Goal: Find specific page/section: Find specific page/section

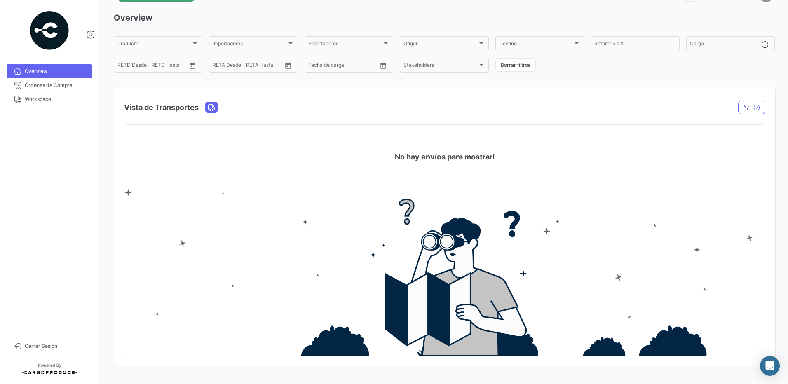
scroll to position [29, 0]
click at [77, 94] on link "Workspace" at bounding box center [50, 99] width 86 height 14
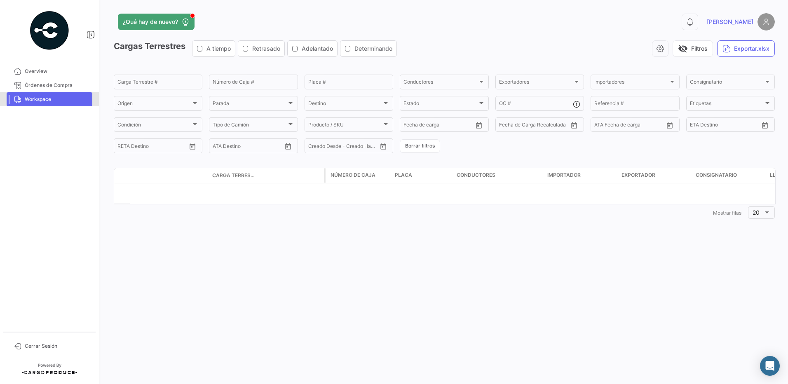
click at [75, 97] on span "Workspace" at bounding box center [57, 99] width 64 height 7
click at [139, 85] on input "Carga Terrestre #" at bounding box center [157, 83] width 81 height 6
click at [144, 102] on div "Origen" at bounding box center [154, 105] width 74 height 6
click at [218, 78] on div at bounding box center [394, 192] width 788 height 384
click at [43, 76] on link "Overview" at bounding box center [50, 71] width 86 height 14
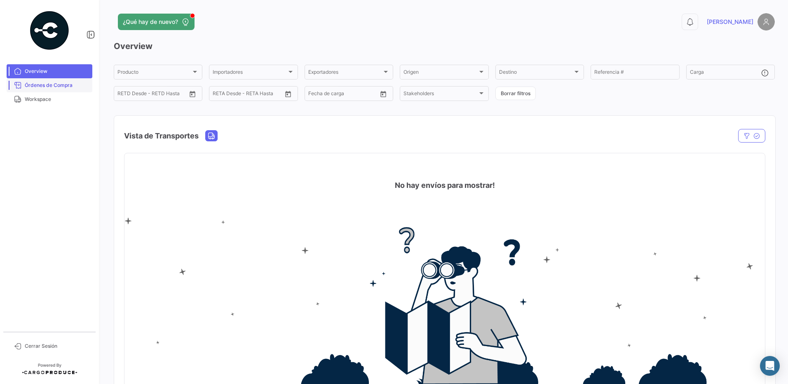
click at [60, 87] on span "Órdenes de Compra" at bounding box center [57, 85] width 64 height 7
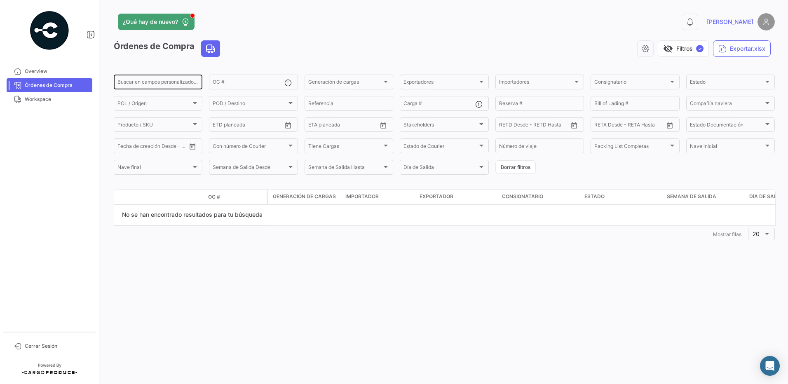
click at [168, 86] on input "Buscar en campos personalizados..." at bounding box center [157, 83] width 81 height 6
click at [169, 100] on div "POL / Origen POL / Origen" at bounding box center [157, 103] width 81 height 16
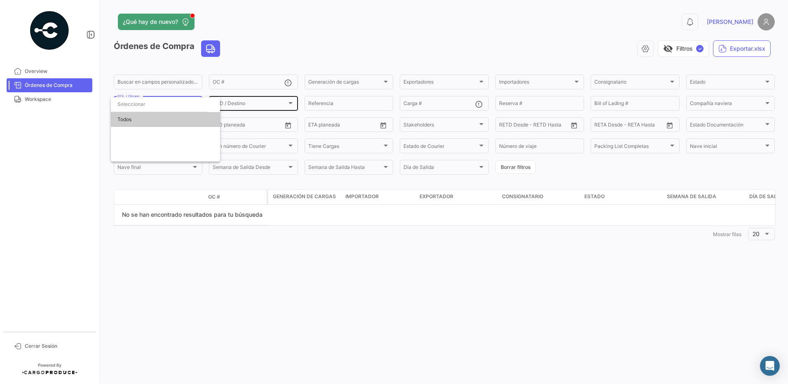
click at [252, 100] on div at bounding box center [394, 192] width 788 height 384
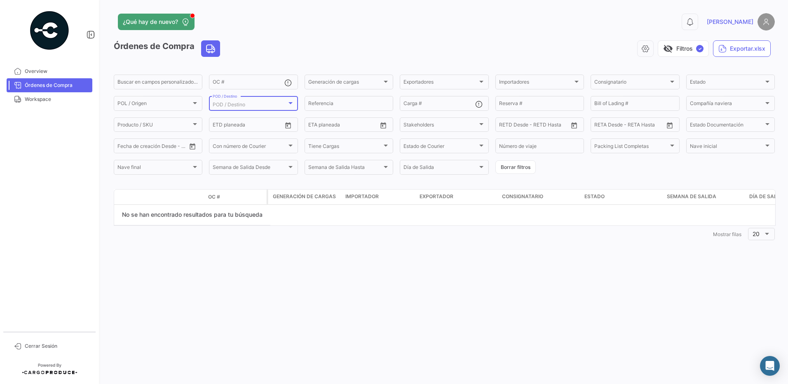
click at [286, 105] on div "POD / Destino" at bounding box center [250, 105] width 74 height 6
click at [329, 106] on div at bounding box center [394, 192] width 788 height 384
click at [21, 105] on link "Workspace" at bounding box center [50, 99] width 86 height 14
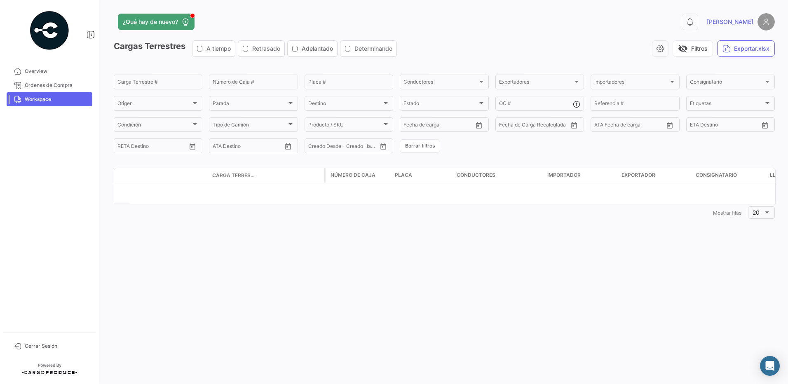
click at [232, 179] on span "Carga Terrestre #" at bounding box center [233, 175] width 43 height 7
click at [249, 175] on span "Carga Terrestre #" at bounding box center [231, 175] width 38 height 7
click at [245, 52] on span "Retrasado" at bounding box center [261, 49] width 46 height 8
click at [294, 51] on span "Adelantado" at bounding box center [312, 49] width 49 height 8
click at [365, 40] on mat-button-toggle "Determinando" at bounding box center [368, 48] width 57 height 16
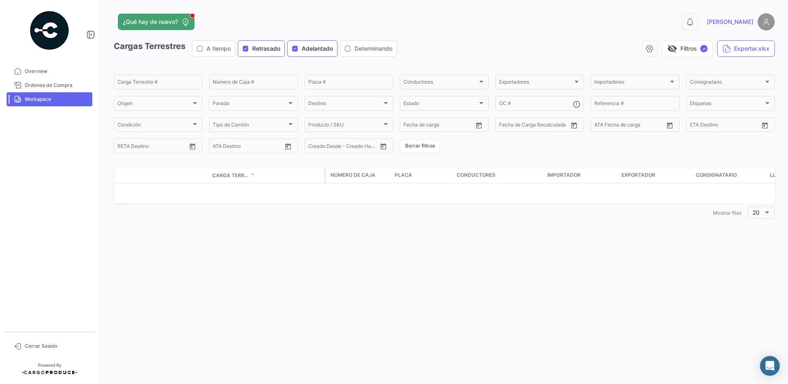
click at [364, 47] on span "Determinando" at bounding box center [374, 49] width 38 height 8
click at [216, 51] on span "A tiempo" at bounding box center [219, 49] width 24 height 8
click at [228, 49] on span "A tiempo" at bounding box center [219, 49] width 24 height 8
drag, startPoint x: 247, startPoint y: 50, endPoint x: 252, endPoint y: 49, distance: 5.0
click at [247, 49] on icon "button" at bounding box center [245, 48] width 7 height 7
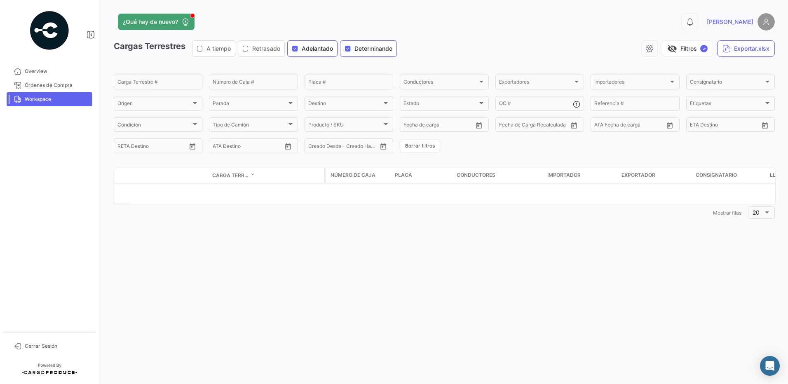
drag, startPoint x: 296, startPoint y: 47, endPoint x: 325, endPoint y: 47, distance: 29.3
click at [296, 47] on icon "button" at bounding box center [295, 48] width 7 height 7
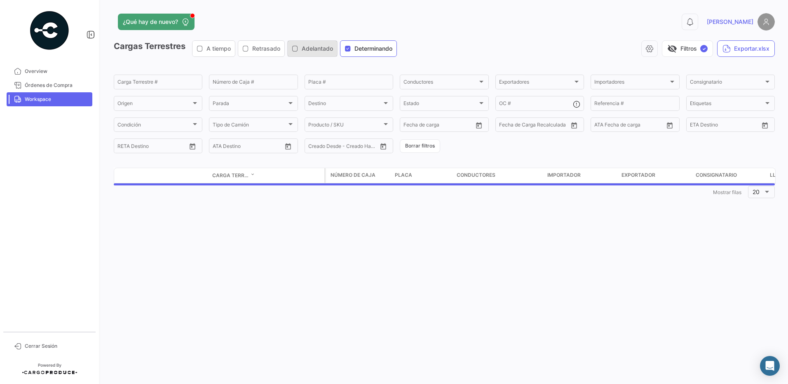
click at [351, 47] on icon "button" at bounding box center [348, 48] width 7 height 7
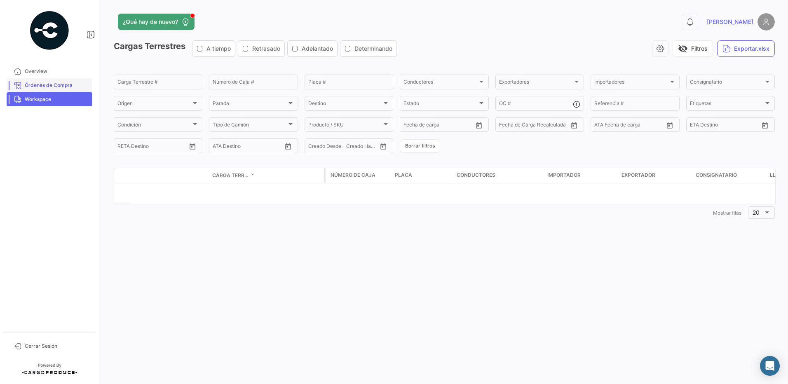
click at [68, 85] on span "Órdenes de Compra" at bounding box center [57, 85] width 64 height 7
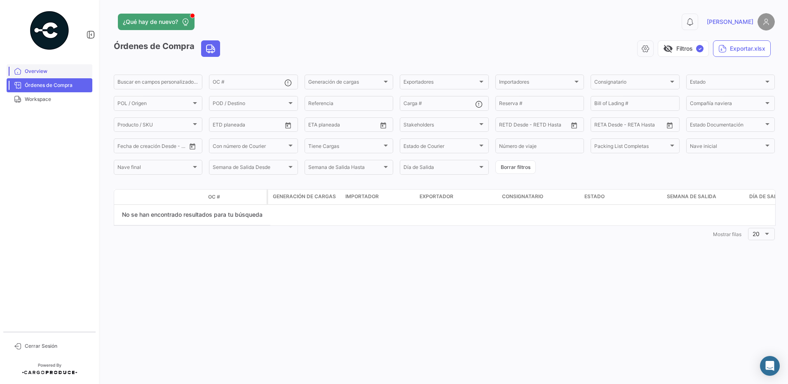
click at [36, 69] on span "Overview" at bounding box center [57, 71] width 64 height 7
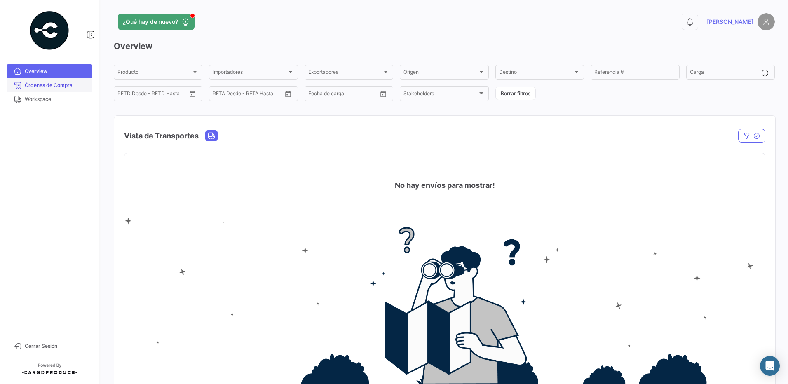
click at [71, 87] on span "Órdenes de Compra" at bounding box center [57, 85] width 64 height 7
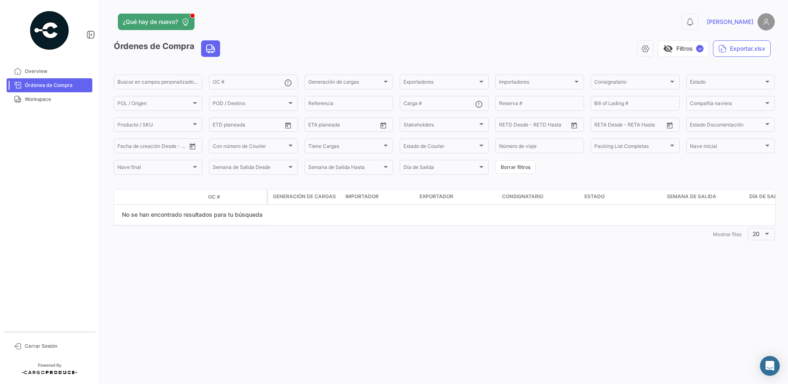
click at [48, 28] on img at bounding box center [49, 30] width 41 height 41
click at [89, 35] on icon at bounding box center [91, 35] width 8 height 8
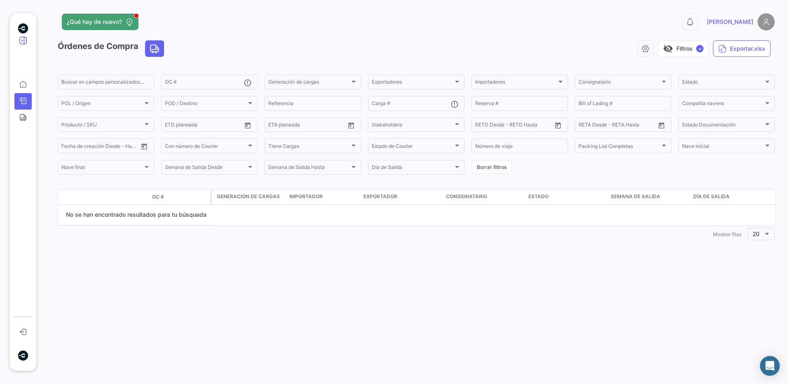
click at [25, 41] on icon at bounding box center [23, 40] width 8 height 8
